Goal: Task Accomplishment & Management: Complete application form

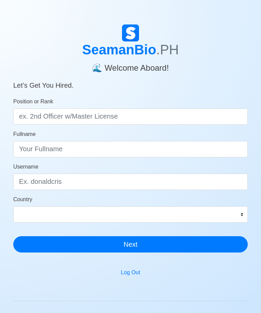
scroll to position [9, 0]
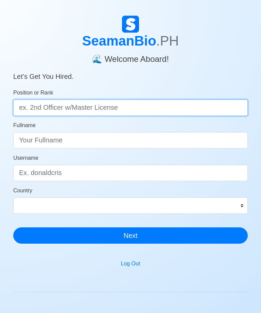
click at [194, 107] on input "Position or Rank" at bounding box center [130, 108] width 235 height 16
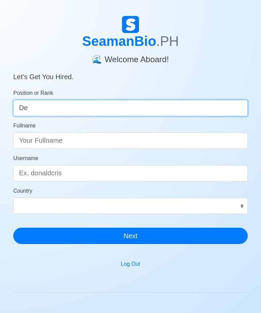
type input "D"
type input "Deck Cadet"
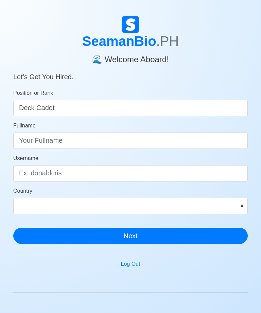
click at [126, 140] on input "Fullname" at bounding box center [130, 141] width 235 height 16
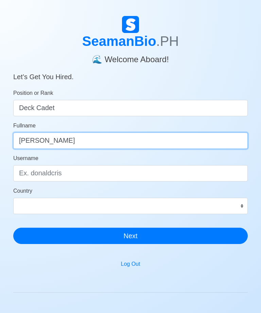
type input "[PERSON_NAME]"
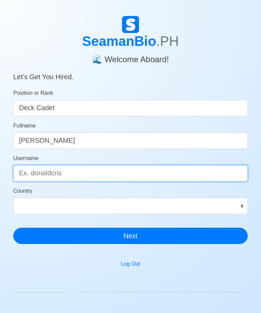
click at [160, 167] on input "Username" at bounding box center [130, 173] width 235 height 16
type input "J"
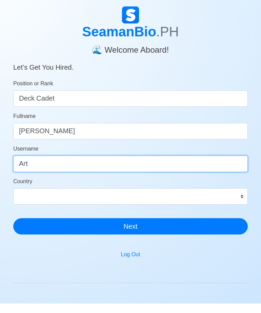
type input "Art"
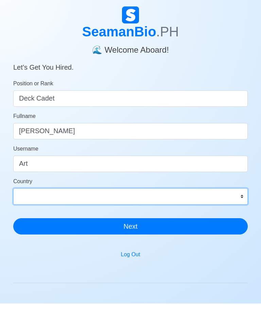
click at [156, 198] on select "[GEOGRAPHIC_DATA] [GEOGRAPHIC_DATA] [GEOGRAPHIC_DATA] [GEOGRAPHIC_DATA] [US_STA…" at bounding box center [130, 206] width 235 height 16
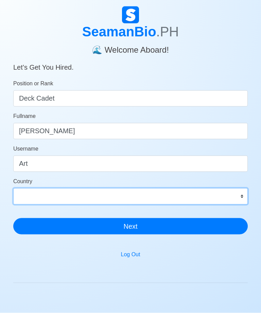
select select "PH"
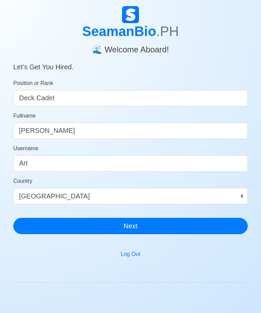
click at [143, 226] on button "Next" at bounding box center [130, 226] width 235 height 16
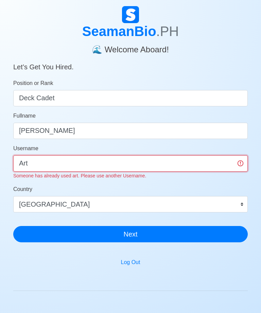
click at [177, 157] on input "Art" at bounding box center [130, 164] width 235 height 16
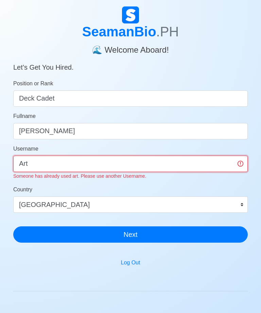
click at [186, 162] on input "Art" at bounding box center [130, 164] width 235 height 16
type input "A"
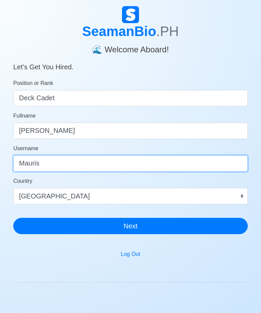
type input "Mauris"
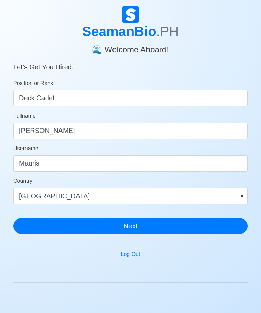
click at [183, 219] on button "Next" at bounding box center [130, 226] width 235 height 16
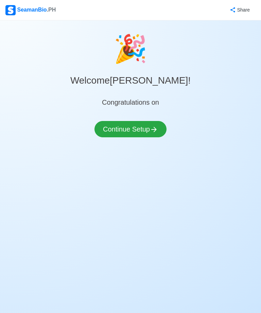
click at [144, 126] on button "Continue Setup" at bounding box center [131, 129] width 72 height 16
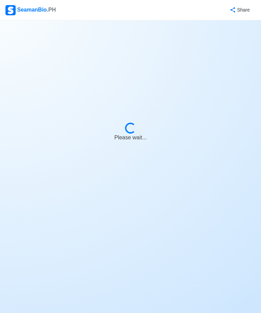
select select "Visible for Hiring"
select select "PH"
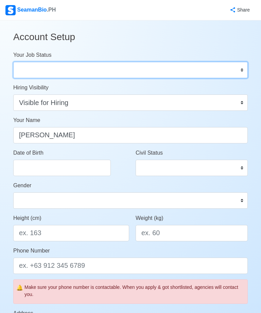
click at [193, 65] on select "Onboard Actively Looking for Job Not Looking for Job" at bounding box center [130, 70] width 235 height 16
select select "Actively Looking for Job"
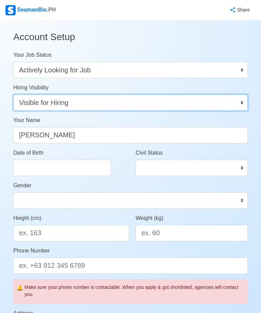
click at [149, 95] on select "Visible for Hiring Not Visible for Hiring" at bounding box center [130, 103] width 235 height 16
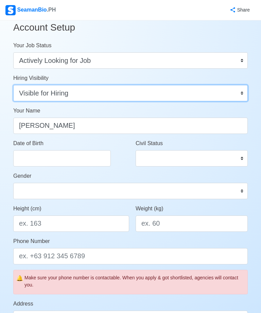
scroll to position [10, 0]
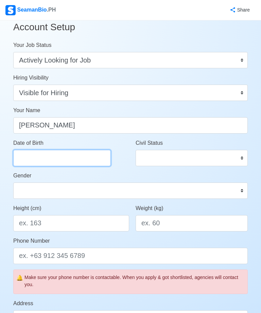
click at [92, 150] on input "Date of Birth" at bounding box center [62, 158] width 98 height 16
select select "****"
select select "******"
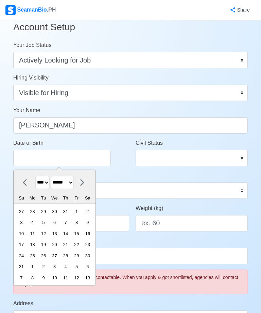
click at [44, 182] on select "**** **** **** **** **** **** **** **** **** **** **** **** **** **** **** ****…" at bounding box center [42, 182] width 14 height 13
select select "****"
click at [74, 180] on select "******* ******** ***** ***** *** **** **** ****** ********* ******* ******** **…" at bounding box center [62, 182] width 23 height 13
select select "*******"
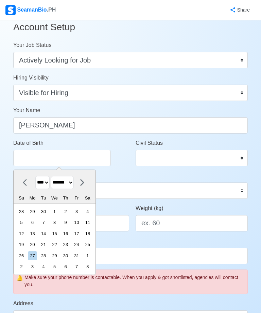
click at [92, 208] on div "4" at bounding box center [87, 211] width 9 height 9
type input "[DATE]"
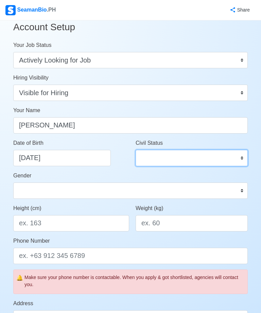
click at [173, 158] on select "Single Married Widowed Separated" at bounding box center [192, 158] width 112 height 16
select select "Single"
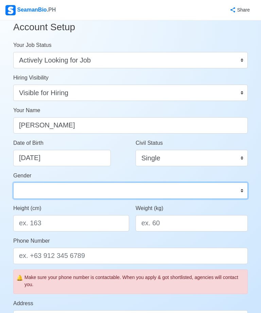
click at [185, 188] on select "[DEMOGRAPHIC_DATA] [DEMOGRAPHIC_DATA]" at bounding box center [130, 191] width 235 height 16
select select "[DEMOGRAPHIC_DATA]"
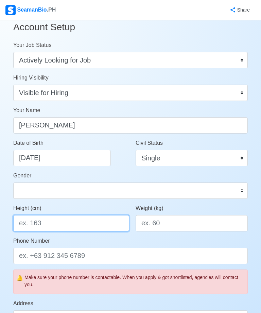
click at [106, 217] on input "Height (cm)" at bounding box center [71, 223] width 116 height 16
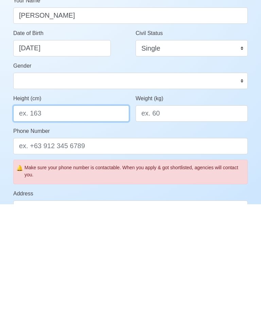
type input "1"
type input "5’7"
click at [186, 214] on input "Weight (kg)" at bounding box center [192, 222] width 112 height 16
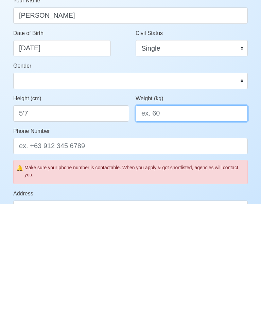
type input "9"
type input "100"
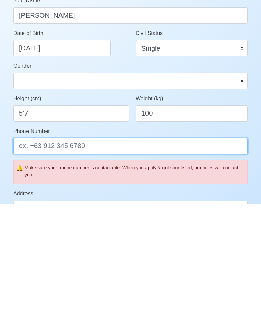
click at [192, 247] on input "Phone Number" at bounding box center [130, 255] width 235 height 16
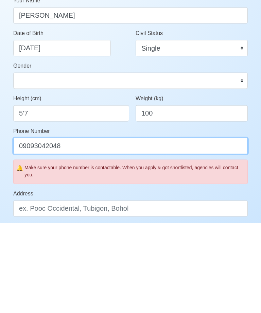
scroll to position [30, 0]
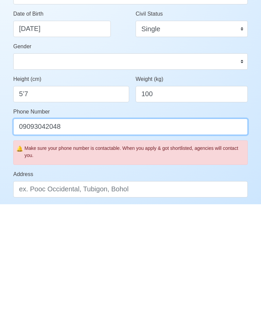
type input "09093042048"
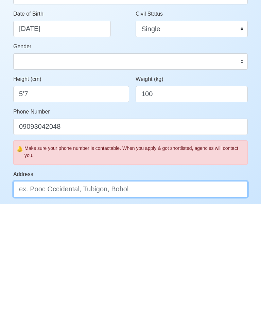
click at [184, 290] on input "Address" at bounding box center [130, 298] width 235 height 16
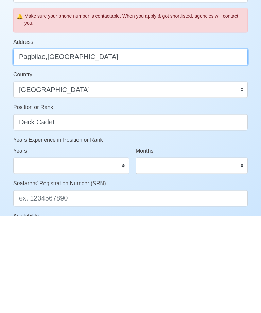
scroll to position [218, 0]
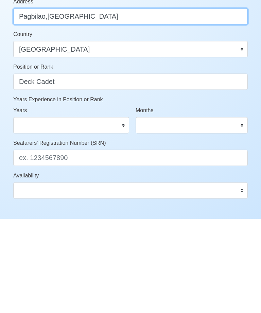
type input "Pagbilao,[GEOGRAPHIC_DATA]"
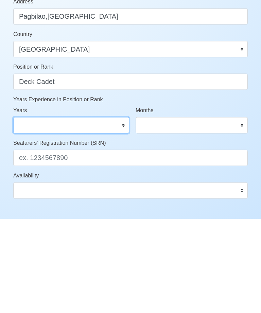
click at [117, 211] on select "0 1 2 3 4 5 6 7 8 9 10 11 12 13 14 15 16 17 18 19 20 21 22 23 24 25 26 27 28 29…" at bounding box center [71, 219] width 116 height 16
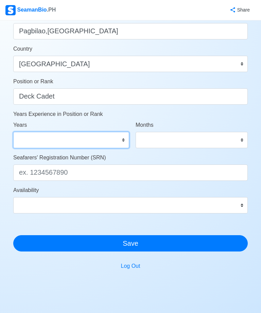
select select "0"
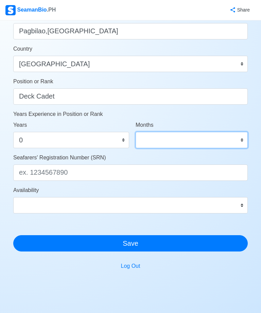
click at [170, 140] on select "0 1 2 3 4 5 6 7 8 9 10 11" at bounding box center [192, 140] width 112 height 16
select select "0"
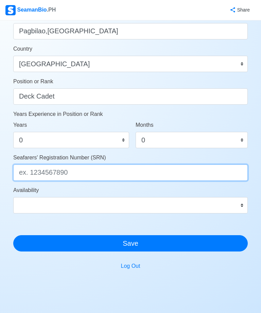
click at [144, 170] on input "Seafarers' Registration Number (SRN)" at bounding box center [130, 173] width 235 height 16
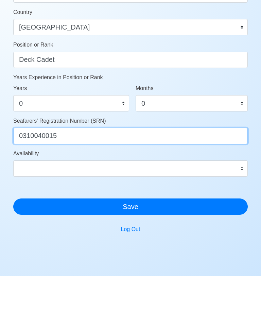
type input "0310040015"
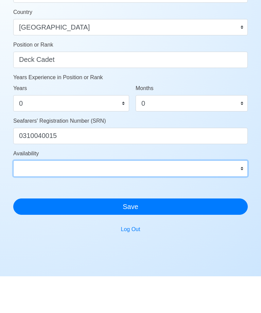
click at [147, 197] on select "Immediate [DATE] [DATE] [DATE] [DATE] [DATE] [DATE] [DATE] [DATE] [DATE]" at bounding box center [130, 205] width 235 height 16
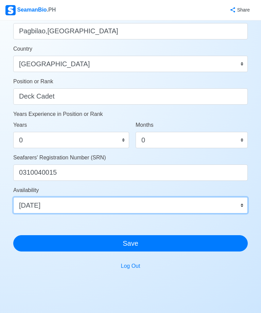
click at [114, 202] on select "Immediate [DATE] [DATE] [DATE] [DATE] [DATE] [DATE] [DATE] [DATE] [DATE]" at bounding box center [130, 205] width 235 height 16
select select "1767196800000"
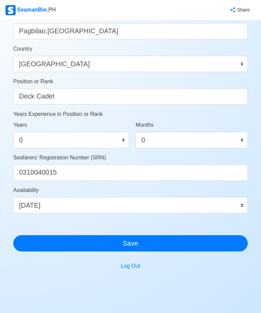
click at [136, 245] on button "Save" at bounding box center [130, 243] width 235 height 16
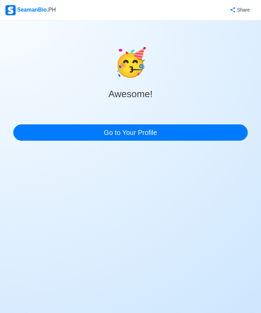
scroll to position [0, 0]
click at [136, 134] on link "Go to Your Profile" at bounding box center [130, 133] width 235 height 16
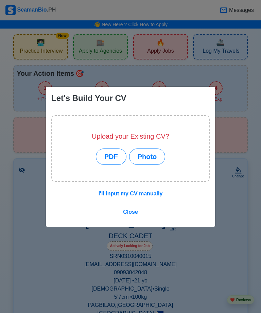
click at [132, 215] on span "Close" at bounding box center [130, 212] width 15 height 6
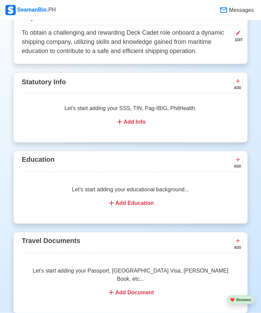
scroll to position [392, 0]
click at [149, 200] on div "Let's start adding your educational background... Add Education" at bounding box center [131, 197] width 218 height 38
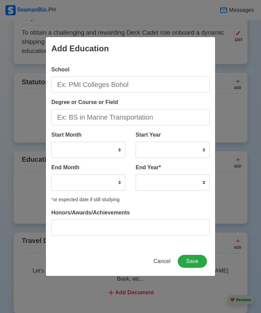
click at [243, 214] on div "Add Education School Degree or Course or Field Start Month January February Mar…" at bounding box center [130, 156] width 261 height 313
click at [168, 264] on span "Cancel" at bounding box center [162, 262] width 17 height 6
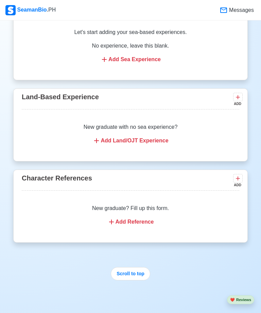
scroll to position [1048, 0]
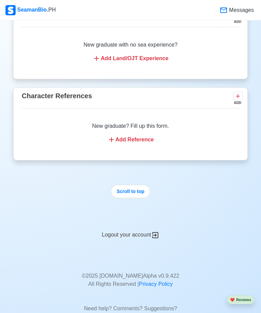
click at [139, 186] on button "Scroll to top" at bounding box center [130, 191] width 39 height 13
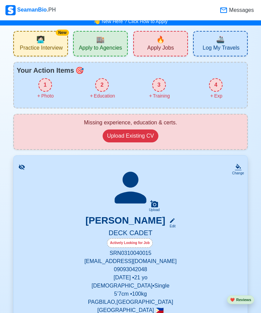
scroll to position [0, 0]
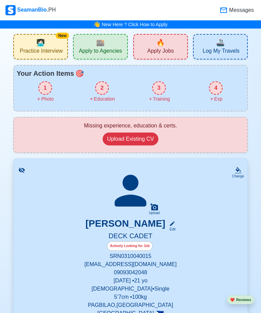
click at [102, 44] on span "🏬" at bounding box center [100, 42] width 9 height 10
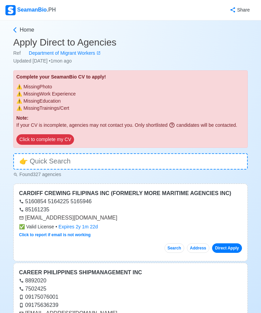
click at [211, 119] on p "Note:" at bounding box center [130, 118] width 229 height 7
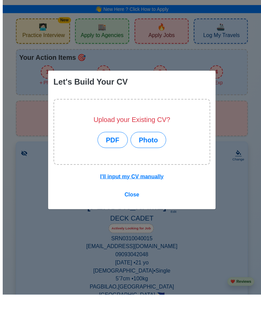
scroll to position [22, 0]
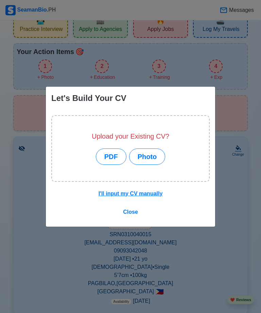
click at [113, 155] on button "PDF" at bounding box center [111, 157] width 31 height 16
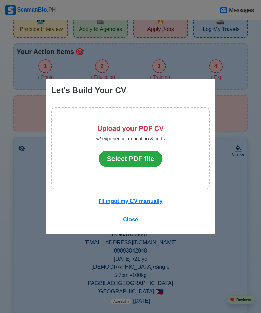
click at [146, 157] on button "Select PDF file" at bounding box center [131, 159] width 64 height 16
click at [119, 154] on button "Select PDF file" at bounding box center [131, 159] width 64 height 16
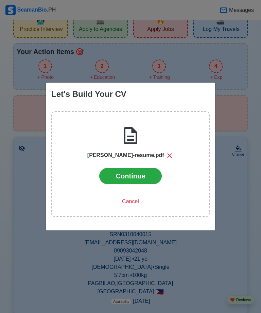
click at [115, 179] on button "Continue" at bounding box center [130, 176] width 63 height 16
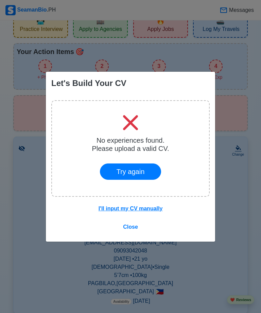
click at [156, 207] on u "I'll input my CV manually" at bounding box center [131, 209] width 64 height 6
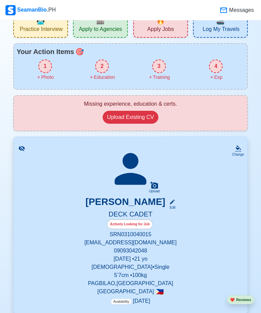
scroll to position [27, 0]
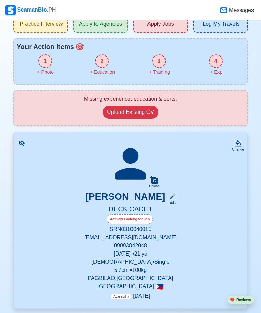
click at [117, 217] on div "Actively Looking for Job" at bounding box center [130, 220] width 46 height 10
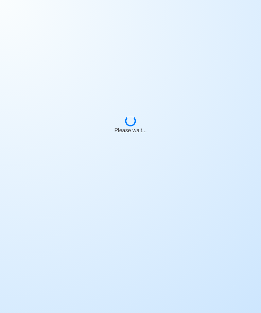
select select "Actively Looking for Job"
select select "Visible for Hiring"
select select "Single"
select select "[DEMOGRAPHIC_DATA]"
select select "PH"
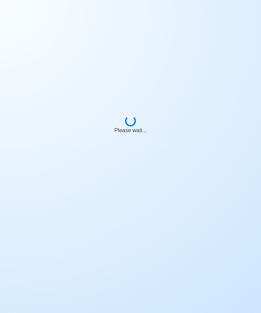
select select "1767196800000"
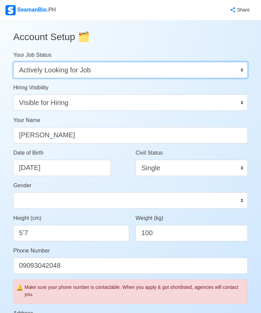
click at [217, 68] on select "Onboard Actively Looking for Job Not Looking for Job" at bounding box center [130, 70] width 235 height 16
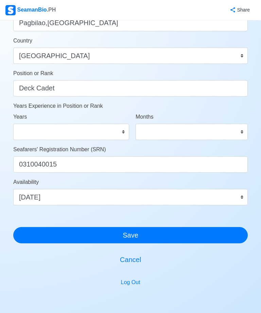
scroll to position [322, 0]
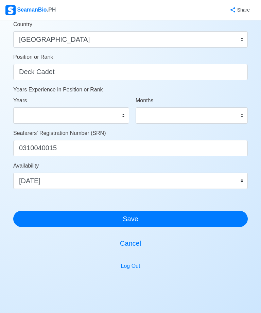
click at [193, 211] on button "Save" at bounding box center [130, 219] width 235 height 16
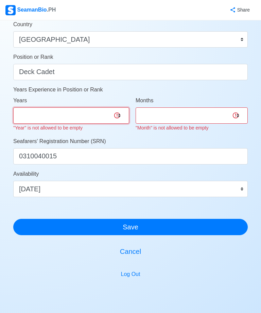
click at [115, 113] on select "0 1 2 3 4 5 6 7 8 9 10 11 12 13 14 15 16 17 18 19 20 21 22 23 24 25 26 27 28 29…" at bounding box center [71, 116] width 116 height 16
select select "0"
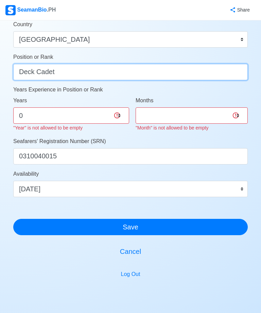
click at [227, 74] on input "Deck Cadet" at bounding box center [130, 72] width 235 height 16
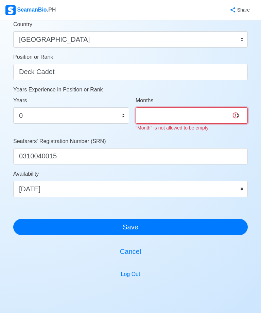
click at [197, 118] on select "0 1 2 3 4 5 6 7 8 9 10 11" at bounding box center [192, 116] width 112 height 16
select select "0"
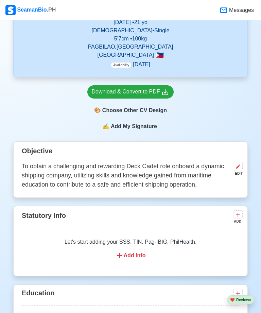
scroll to position [255, 0]
click at [125, 256] on div "Add Info" at bounding box center [130, 256] width 201 height 8
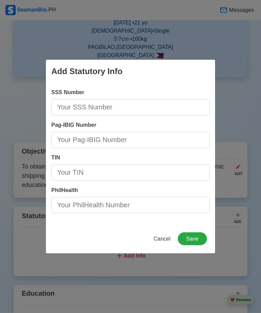
scroll to position [255, 0]
click at [136, 93] on div "SSS Number" at bounding box center [130, 101] width 159 height 27
click at [160, 105] on input "SSS Number" at bounding box center [130, 107] width 159 height 16
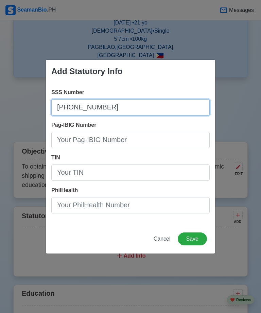
type input "04-4740382-0"
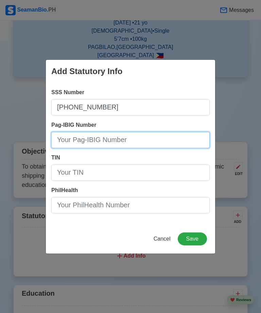
click at [186, 140] on input "Pag-IBIG Number" at bounding box center [130, 140] width 159 height 16
type input "1213-3772-5107"
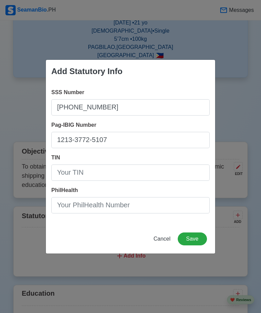
click at [167, 166] on input "TIN" at bounding box center [130, 173] width 159 height 16
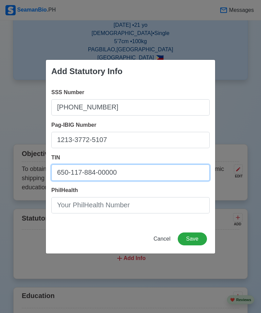
type input "650-117-884-00000"
click at [168, 206] on div "PhilHealth" at bounding box center [130, 199] width 159 height 27
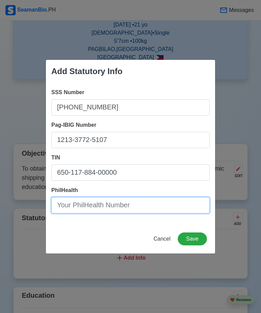
click at [164, 214] on input "PhilHealth" at bounding box center [130, 205] width 159 height 16
type input "1"
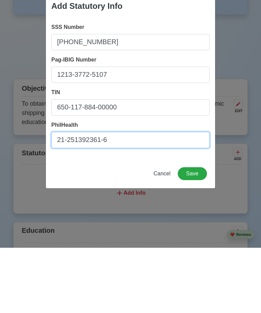
type input "21-251392361-6"
click at [196, 233] on button "Save" at bounding box center [192, 239] width 29 height 13
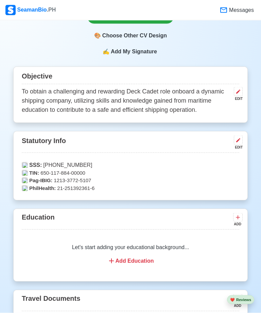
click at [144, 260] on div "Add Education" at bounding box center [130, 261] width 201 height 8
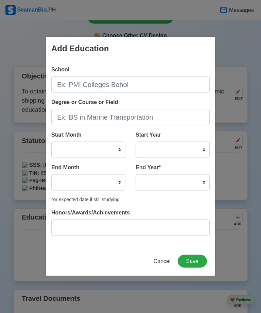
scroll to position [330, 0]
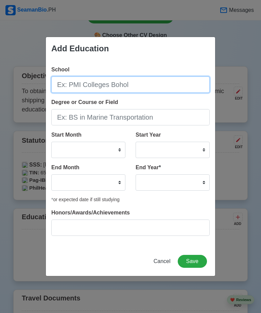
click at [168, 91] on input "School" at bounding box center [130, 85] width 159 height 16
type input "Manuel S. Enverga University Foundation"
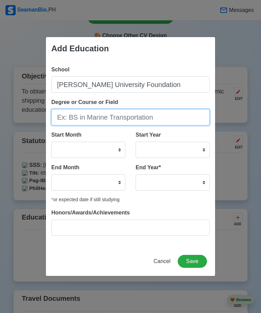
click at [77, 124] on input "Degree or Course or Field" at bounding box center [130, 117] width 159 height 16
click at [78, 126] on input "BS in marine transportation" at bounding box center [130, 117] width 159 height 16
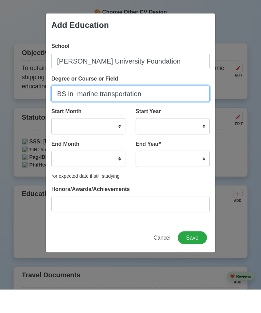
type input "BS in marine transportation"
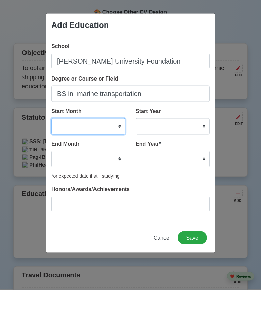
click at [117, 142] on select "January February March April May June July August September October November De…" at bounding box center [88, 150] width 74 height 16
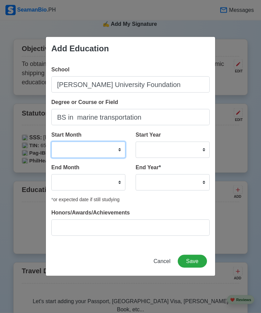
scroll to position [360, 0]
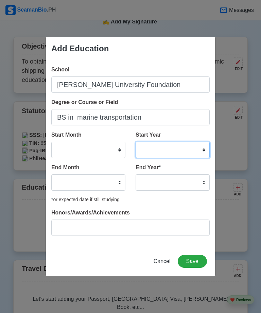
click at [182, 156] on select "2025 2024 2023 2022 2021 2020 2019 2018 2017 2016 2015 2014 2013 2012 2011 2010…" at bounding box center [173, 150] width 74 height 16
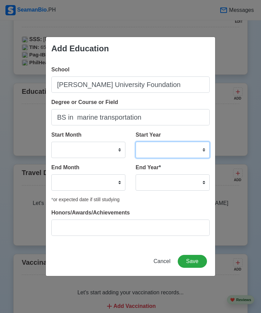
scroll to position [470, 0]
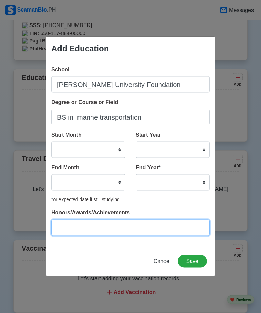
click at [149, 233] on input "Honors/Awards/Achievements" at bounding box center [130, 228] width 159 height 16
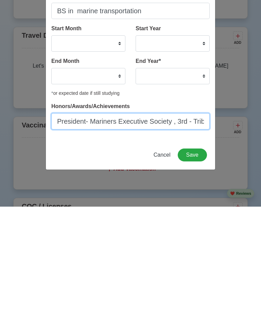
click at [77, 220] on input "President- Mariners Executive Society , 3rd - Tribunal in Silent Drill Company,…" at bounding box center [130, 228] width 159 height 16
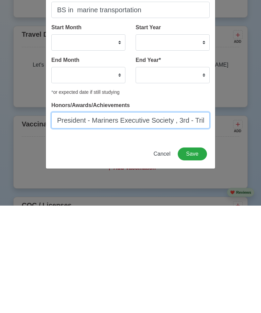
type input "President - Mariners Executive Society , 3rd - Tribunal in Silent Drill Company…"
click at [198, 255] on button "Save" at bounding box center [192, 261] width 29 height 13
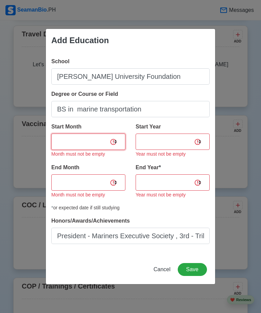
click at [114, 148] on select "January February March April May June July August September October November De…" at bounding box center [88, 142] width 74 height 16
click at [180, 149] on select "2025 2024 2023 2022 2021 2020 2019 2018 2017 2016 2015 2014 2013 2012 2011 2010…" at bounding box center [173, 142] width 74 height 16
select select "2022"
click at [110, 150] on select "January February March April May June July August September October November De…" at bounding box center [88, 142] width 74 height 16
select select "August"
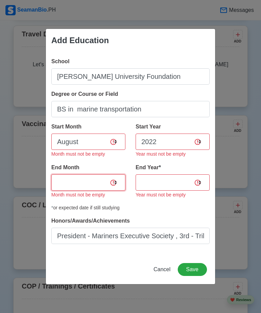
click at [104, 191] on select "January February March April May June July August September October November De…" at bounding box center [88, 183] width 74 height 16
select select "May"
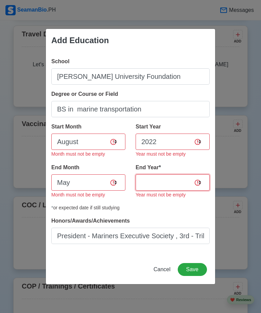
click at [160, 191] on select "2035 2034 2033 2032 2031 2030 2029 2028 2027 2026 2025 2024 2023 2022 2021 2020…" at bounding box center [173, 183] width 74 height 16
select select "2025"
click at [197, 276] on button "Save" at bounding box center [192, 269] width 29 height 13
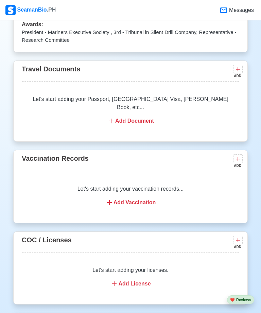
scroll to position [586, 0]
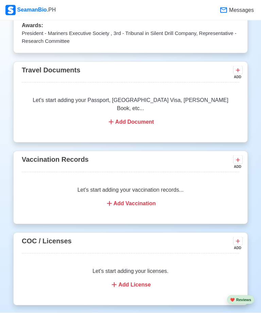
click at [138, 186] on div "Let's start adding your vaccination records... Add Vaccination" at bounding box center [131, 197] width 218 height 38
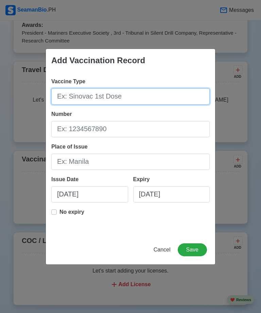
click at [160, 105] on input "Vaccine Type" at bounding box center [130, 96] width 159 height 16
type input "Pfizer 1st dose"
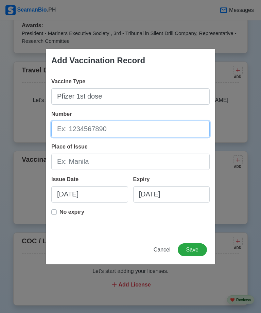
click at [179, 137] on input "Number" at bounding box center [130, 129] width 159 height 16
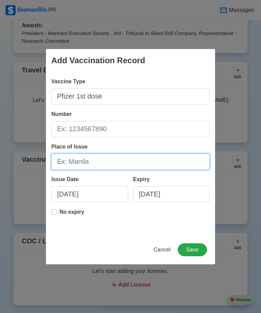
click at [167, 165] on input "Place of Issue" at bounding box center [130, 162] width 159 height 16
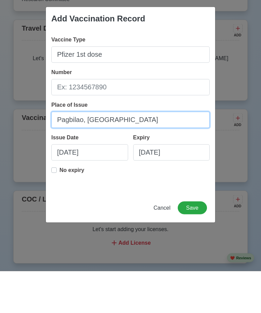
type input "Pagbilao, Quezon"
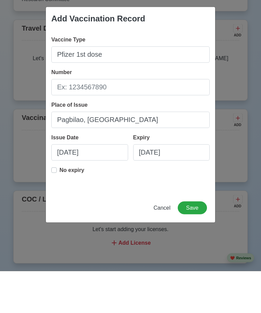
click at [160, 247] on span "Cancel" at bounding box center [162, 250] width 17 height 6
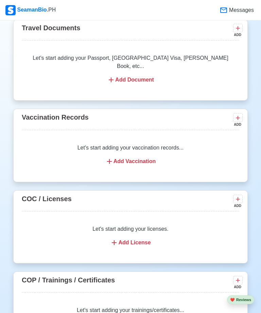
click at [150, 229] on div "Let's start adding your licenses. Add License" at bounding box center [131, 236] width 218 height 38
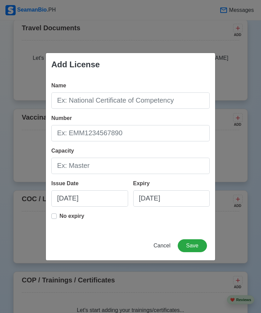
click at [162, 249] on span "Cancel" at bounding box center [162, 246] width 17 height 6
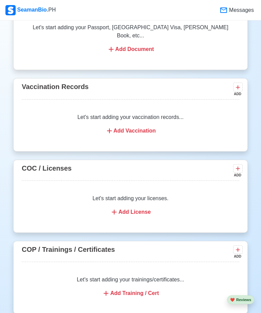
scroll to position [669, 0]
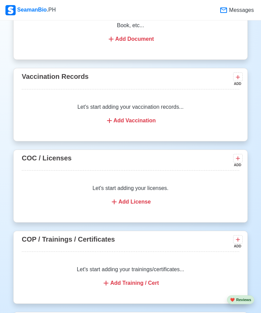
click at [141, 279] on div "Add Training / Cert" at bounding box center [130, 283] width 201 height 8
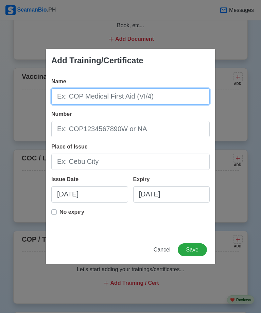
click at [187, 102] on input "Name" at bounding box center [130, 96] width 159 height 16
type input "C"
type input "V"
type input "C"
type input "COP Basic Training (VI/1)"
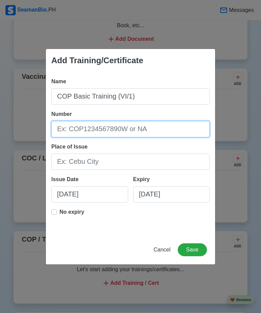
click at [173, 137] on input "Number" at bounding box center [130, 129] width 159 height 16
type input "BT200094588824"
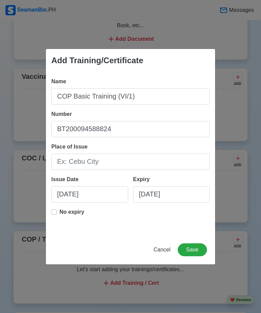
click at [78, 170] on input "Place of Issue" at bounding box center [130, 162] width 159 height 16
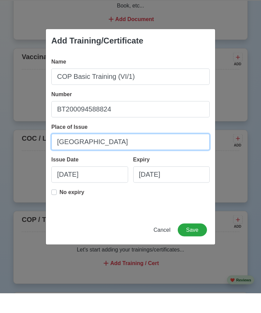
type input "Manila"
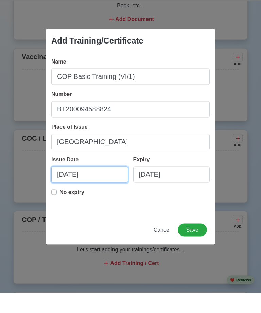
click at [82, 186] on input "08/27/2025" at bounding box center [89, 194] width 77 height 16
select select "****"
select select "******"
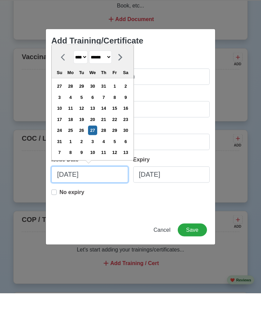
click at [60, 186] on input "08/27/2025" at bounding box center [89, 194] width 77 height 16
click at [84, 70] on select "**** **** **** **** **** **** **** **** **** **** **** **** **** **** **** ****…" at bounding box center [80, 76] width 14 height 13
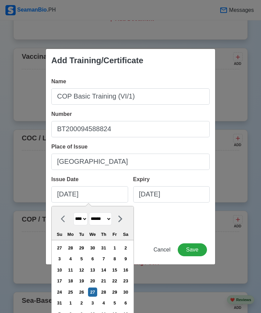
select select "****"
click at [104, 226] on select "******* ******** ***** ***** *** **** **** ****** ********* ******* ******** **…" at bounding box center [100, 219] width 23 height 13
select select "***"
click at [119, 253] on div "3" at bounding box center [114, 248] width 9 height 9
type input "05/03/2024"
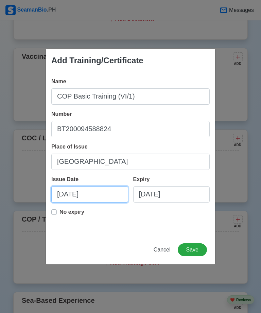
scroll to position [689, 0]
click at [148, 184] on div "Expiry" at bounding box center [142, 180] width 19 height 8
click at [148, 194] on input "08/27/2025" at bounding box center [171, 194] width 77 height 16
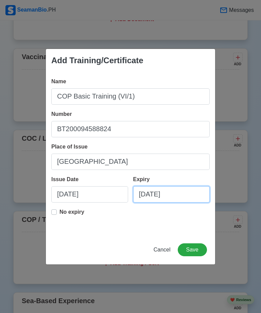
select select "****"
select select "******"
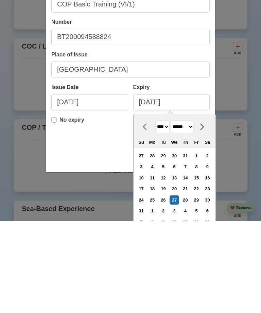
click at [167, 213] on select "**** **** **** **** **** **** **** **** **** **** **** **** **** **** **** ****…" at bounding box center [163, 219] width 14 height 13
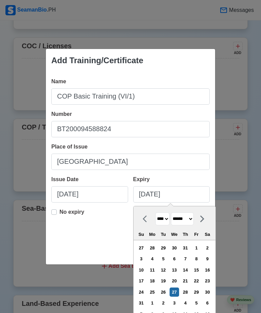
select select "****"
click at [188, 226] on select "******* ******** ***** ***** *** **** **** ****** ********* ******* ******** **…" at bounding box center [182, 219] width 23 height 13
select select "***"
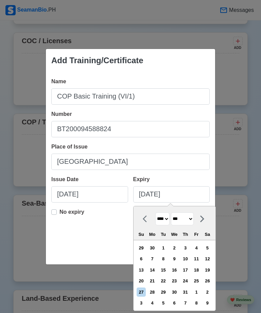
scroll to position [783, 0]
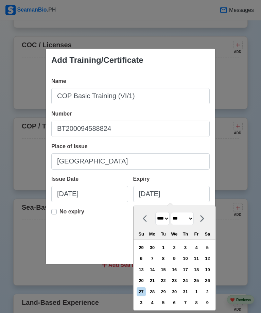
click at [190, 253] on div "3" at bounding box center [185, 248] width 9 height 9
type input "05/03/2029"
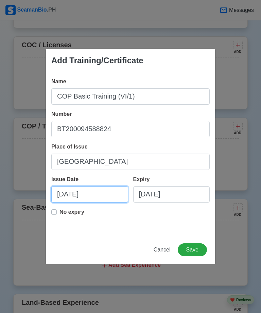
click at [61, 203] on input "05/03/2024" at bounding box center [89, 194] width 77 height 16
select select "****"
select select "***"
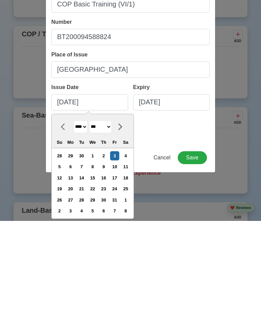
click at [119, 255] on div "10" at bounding box center [114, 259] width 9 height 9
type input "05/10/2024"
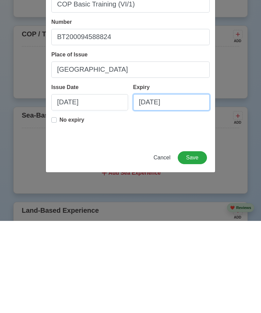
click at [148, 186] on input "05/03/2029" at bounding box center [171, 194] width 77 height 16
select select "****"
select select "***"
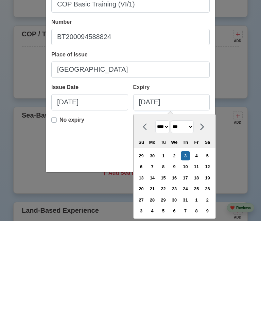
click at [190, 255] on div "10" at bounding box center [185, 259] width 9 height 9
type input "05/10/2029"
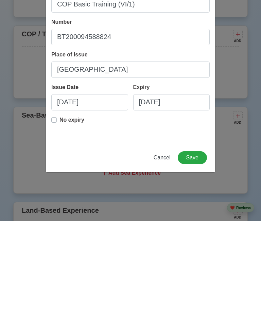
click at [194, 244] on button "Save" at bounding box center [192, 250] width 29 height 13
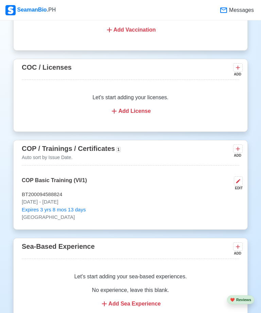
scroll to position [760, 0]
click at [235, 145] on button at bounding box center [238, 149] width 10 height 9
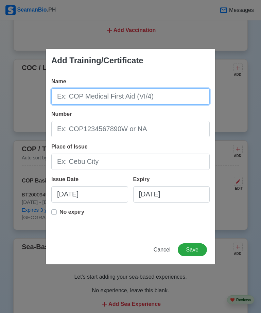
click at [88, 91] on input "Name" at bounding box center [130, 96] width 159 height 16
type input "COP SDSD (VI/6"
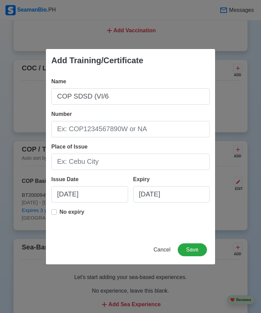
click at [81, 126] on input "Number" at bounding box center [130, 129] width 159 height 16
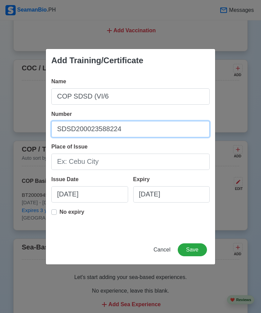
type input "SDSD200023588224"
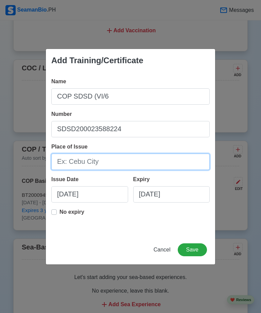
click at [81, 166] on input "Place of Issue" at bounding box center [130, 162] width 159 height 16
type input "Manila"
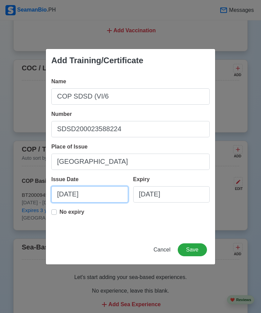
click at [75, 191] on input "08/27/2025" at bounding box center [89, 194] width 77 height 16
select select "****"
select select "******"
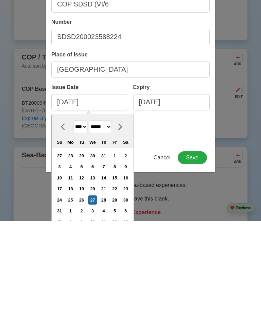
click at [84, 213] on select "**** **** **** **** **** **** **** **** **** **** **** **** **** **** **** ****…" at bounding box center [80, 219] width 14 height 13
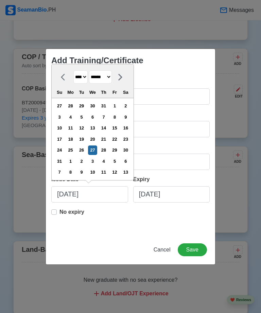
select select "****"
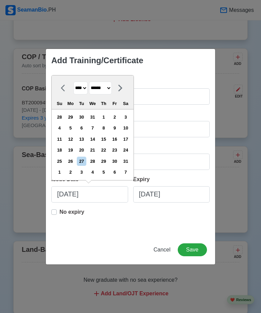
click at [106, 86] on select "******* ******** ***** ***** *** **** **** ****** ********* ******* ******** **…" at bounding box center [100, 88] width 23 height 13
select select "***"
click at [119, 127] on div "10" at bounding box center [114, 128] width 9 height 9
type input "05/10/2024"
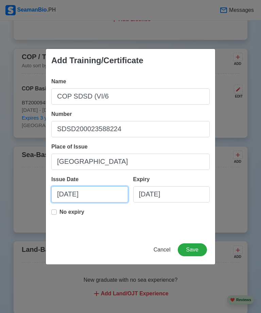
scroll to position [852, 0]
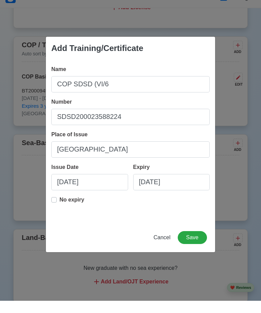
type input "05/10/2024"
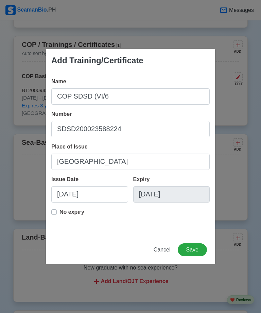
click at [194, 257] on button "Save" at bounding box center [192, 250] width 29 height 13
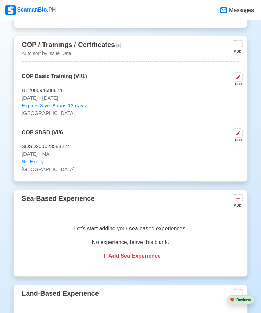
click at [47, 195] on span "Sea-Based Experience" at bounding box center [58, 198] width 73 height 7
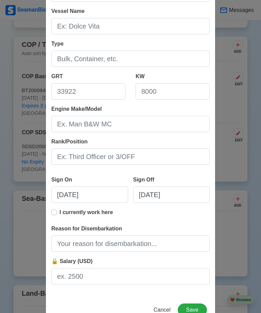
scroll to position [64, 0]
click at [162, 307] on button "Cancel" at bounding box center [162, 310] width 26 height 13
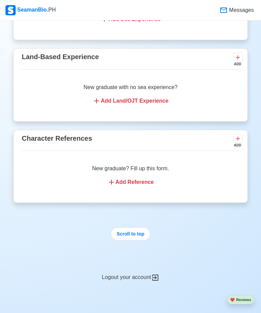
scroll to position [1140, 0]
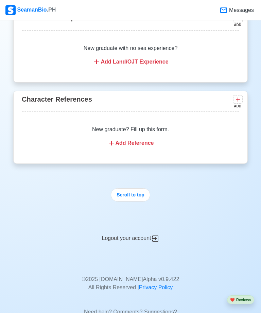
click at [122, 189] on button "Scroll to top" at bounding box center [130, 195] width 39 height 13
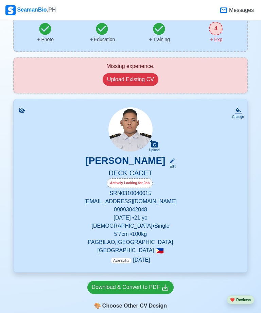
scroll to position [0, 0]
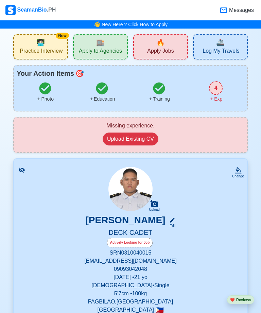
click at [220, 82] on div "4" at bounding box center [216, 88] width 14 height 14
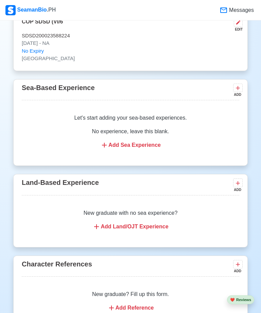
scroll to position [975, 0]
click at [99, 223] on icon at bounding box center [97, 227] width 8 height 8
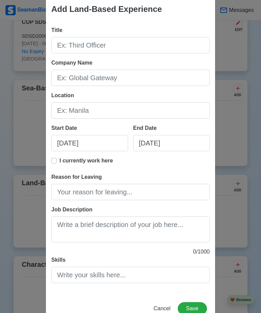
scroll to position [11, 0]
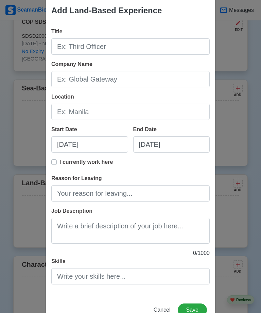
click at [165, 312] on span "Cancel" at bounding box center [162, 310] width 17 height 6
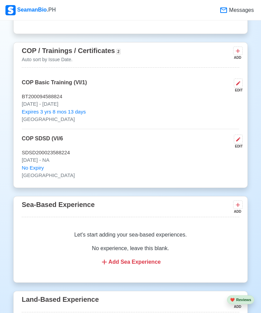
scroll to position [858, 0]
click at [157, 249] on div "Let's start adding your sea-based experiences. No experience, leave this blank.…" at bounding box center [131, 249] width 218 height 52
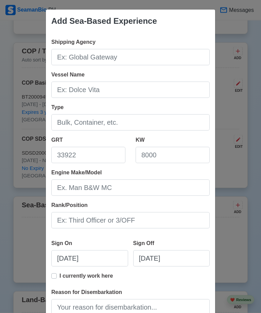
scroll to position [858, 0]
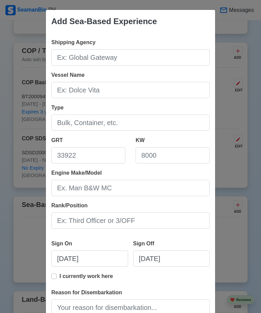
click at [228, 223] on div "Add Sea-Based Experience Shipping Agency Vessel Name Type GRT KW Engine Make/Mo…" at bounding box center [130, 156] width 261 height 313
click at [236, 210] on div "Add Sea-Based Experience Shipping Agency Vessel Name Type GRT KW Engine Make/Mo…" at bounding box center [130, 156] width 261 height 313
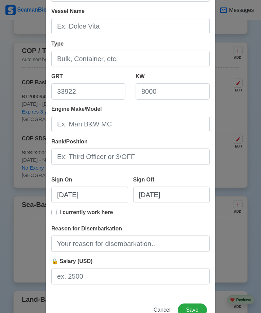
scroll to position [64, 0]
click at [164, 309] on span "Cancel" at bounding box center [162, 311] width 17 height 6
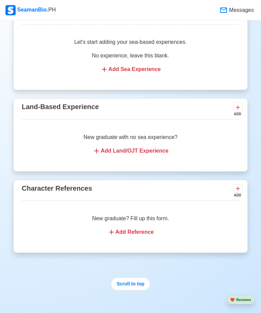
scroll to position [1051, 0]
click at [151, 229] on div "Add Reference" at bounding box center [130, 233] width 201 height 8
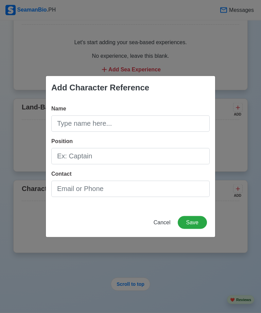
scroll to position [1051, 0]
click at [167, 226] on span "Cancel" at bounding box center [162, 223] width 17 height 6
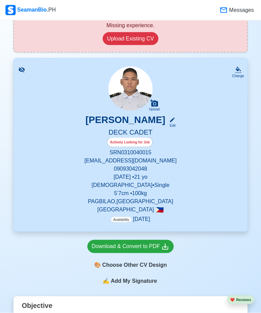
scroll to position [101, 0]
click at [152, 245] on div "Download & Convert to PDF" at bounding box center [131, 246] width 78 height 9
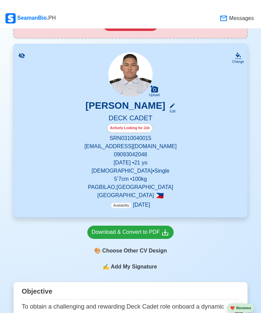
scroll to position [115, 0]
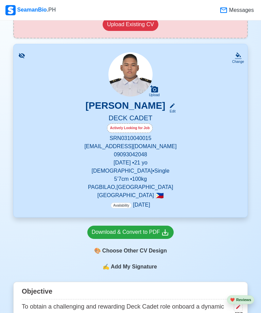
click at [200, 103] on div "JAN ART MAURIS FAUSTINO Edit" at bounding box center [131, 107] width 218 height 14
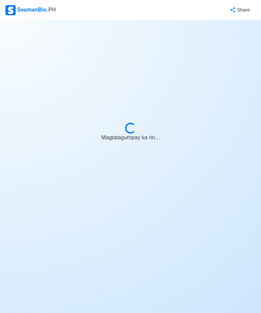
select select "Actively Looking for Job"
select select "Visible for Hiring"
select select "Single"
select select "[DEMOGRAPHIC_DATA]"
select select "PH"
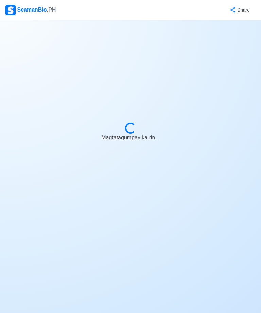
select select "1767196800000"
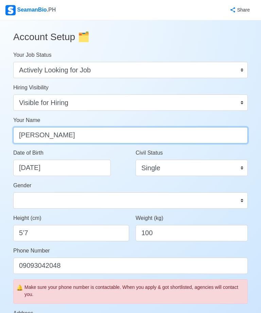
click at [51, 128] on input "[PERSON_NAME]" at bounding box center [130, 135] width 235 height 16
click at [64, 130] on input "[PERSON_NAME]" at bounding box center [130, 135] width 235 height 16
click at [68, 134] on input "[PERSON_NAME]" at bounding box center [130, 135] width 235 height 16
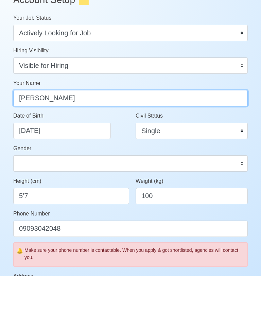
type input "Jan Art Mauris P. Faustino"
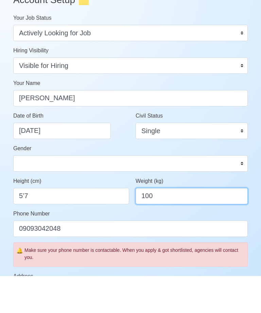
click at [210, 225] on input "100" at bounding box center [192, 233] width 112 height 16
type input "1"
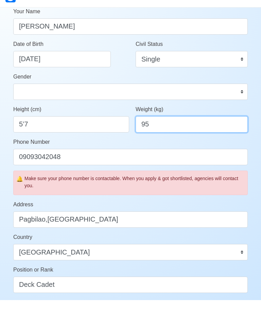
scroll to position [103, 0]
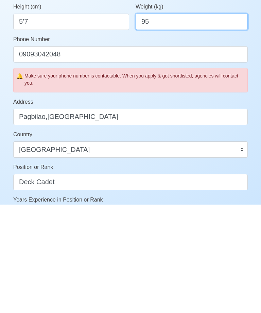
type input "95"
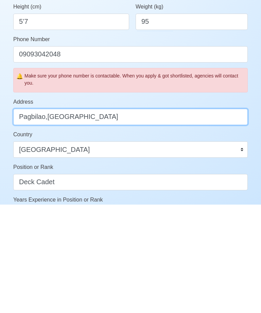
click at [71, 217] on input "Pagbilao,[GEOGRAPHIC_DATA]" at bounding box center [130, 225] width 235 height 16
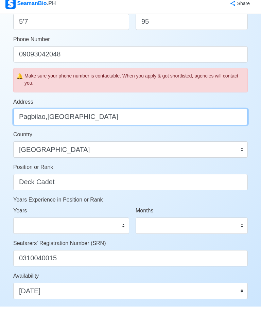
scroll to position [211, 0]
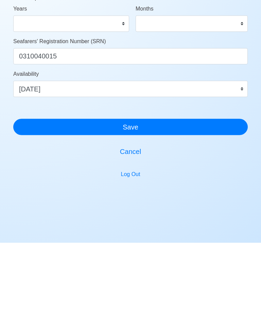
click at [213, 189] on button "Save" at bounding box center [130, 197] width 235 height 16
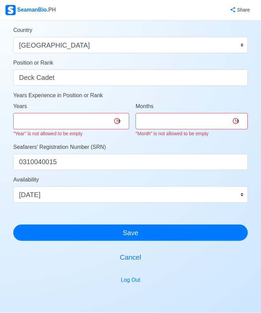
scroll to position [310, 0]
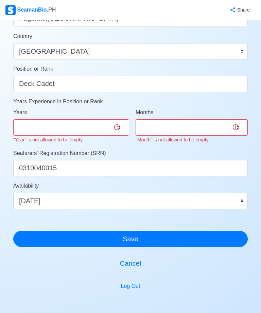
click at [121, 130] on select "0 1 2 3 4 5 6 7 8 9 10 11 12 13 14 15 16 17 18 19 20 21 22 23 24 25 26 27 28 29…" at bounding box center [71, 127] width 116 height 16
select select "0"
click at [231, 124] on select "0 1 2 3 4 5 6 7 8 9 10 11" at bounding box center [192, 127] width 112 height 16
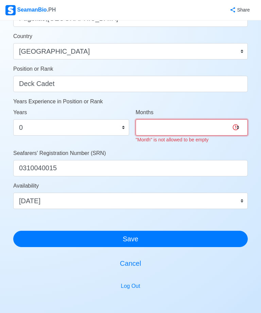
click at [211, 125] on select "0 1 2 3 4 5 6 7 8 9 10 11" at bounding box center [192, 127] width 112 height 16
select select "0"
click at [181, 241] on div "Account Setup 🗂️ Your Job Status Onboard Actively Looking for Job Not Looking f…" at bounding box center [130, 25] width 235 height 618
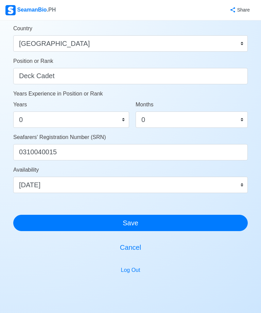
scroll to position [317, 0]
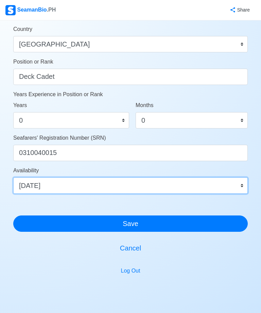
click at [219, 182] on select "Immediate [DATE] [DATE] [DATE] [DATE] [DATE] [DATE] [DATE] [DATE] [DATE]" at bounding box center [130, 186] width 235 height 16
